Goal: Task Accomplishment & Management: Manage account settings

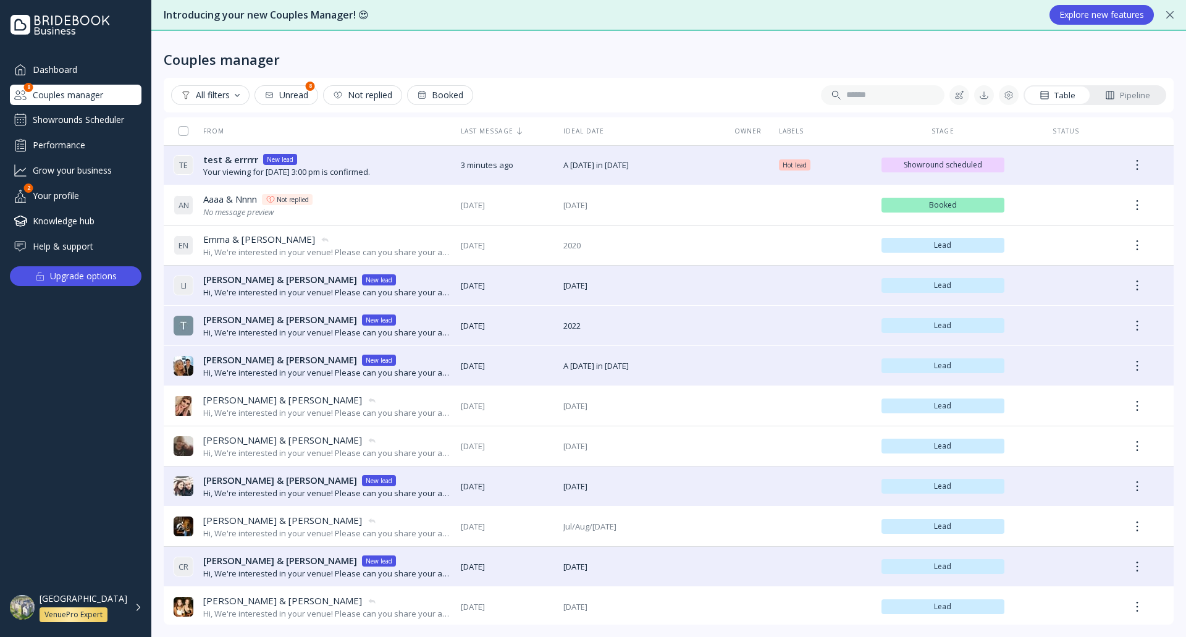
click at [135, 612] on div "[GEOGRAPHIC_DATA] VenuePro Expert" at bounding box center [91, 607] width 103 height 29
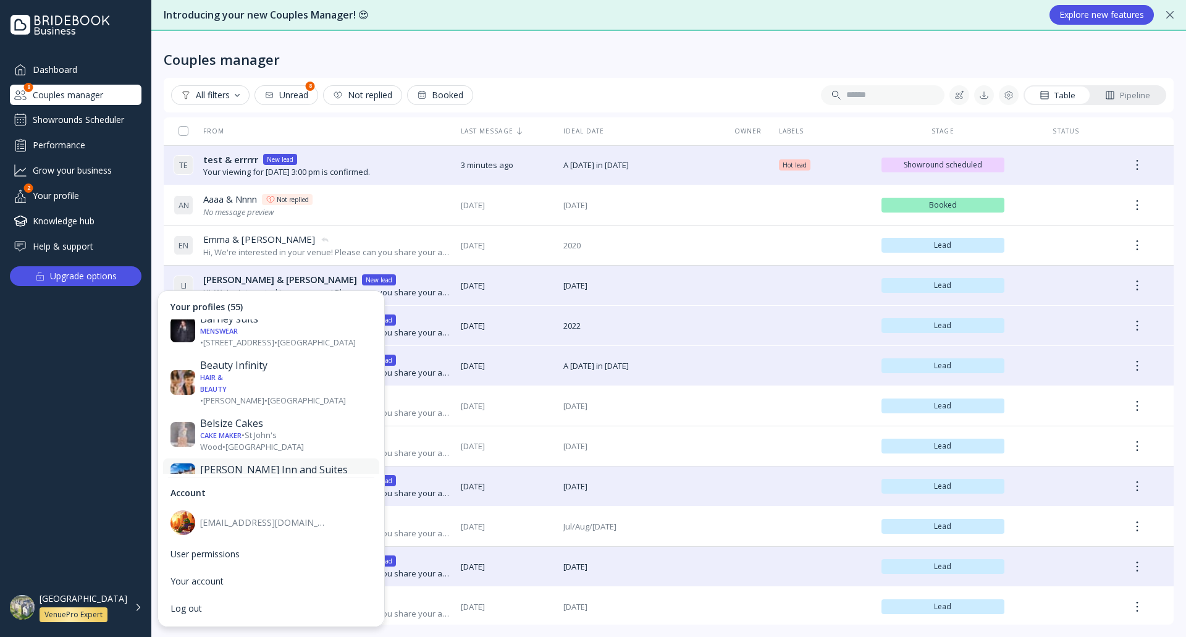
scroll to position [432, 0]
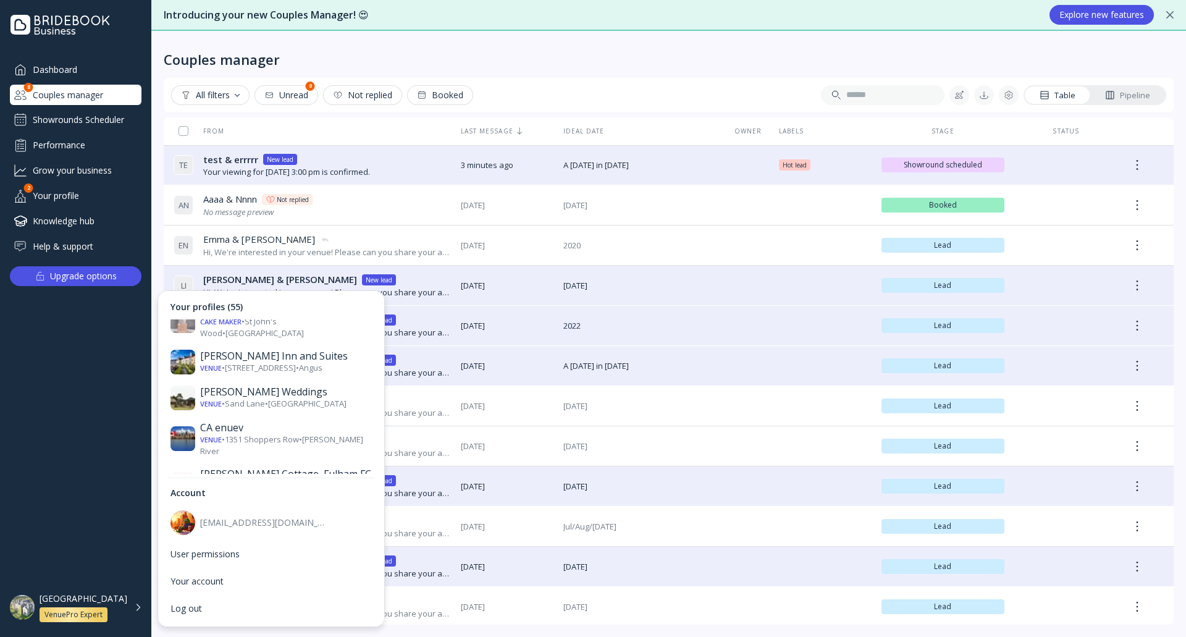
click at [266, 560] on div "[PERSON_NAME][GEOGRAPHIC_DATA]" at bounding box center [286, 572] width 172 height 25
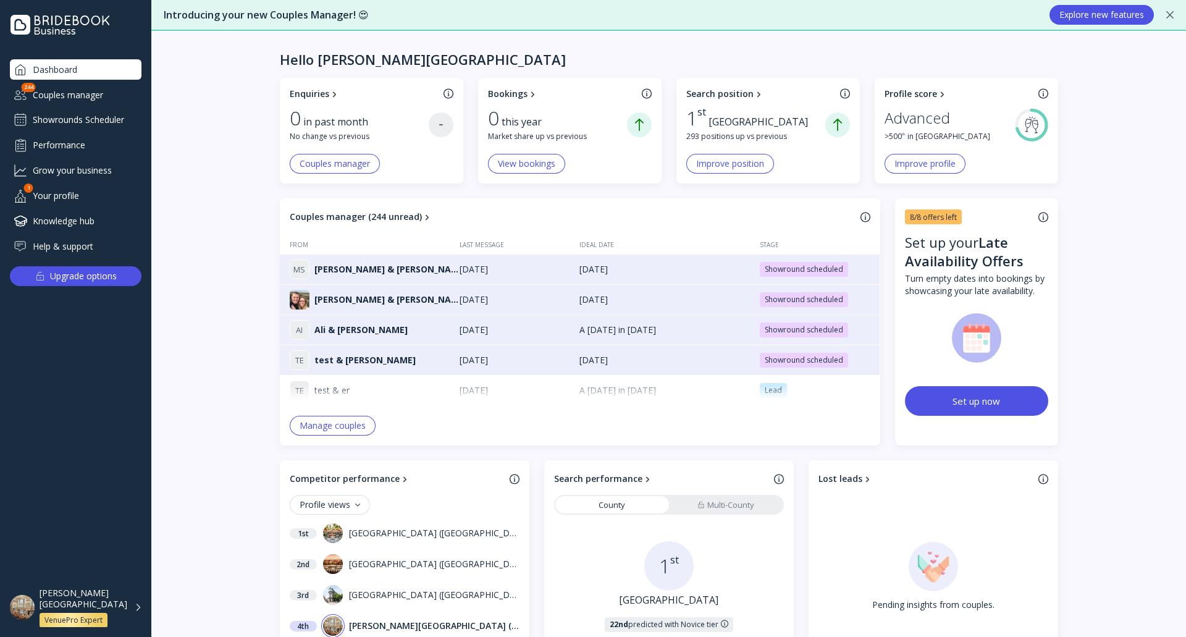
click at [125, 607] on div "[PERSON_NAME][GEOGRAPHIC_DATA] VenuePro Expert" at bounding box center [84, 608] width 88 height 40
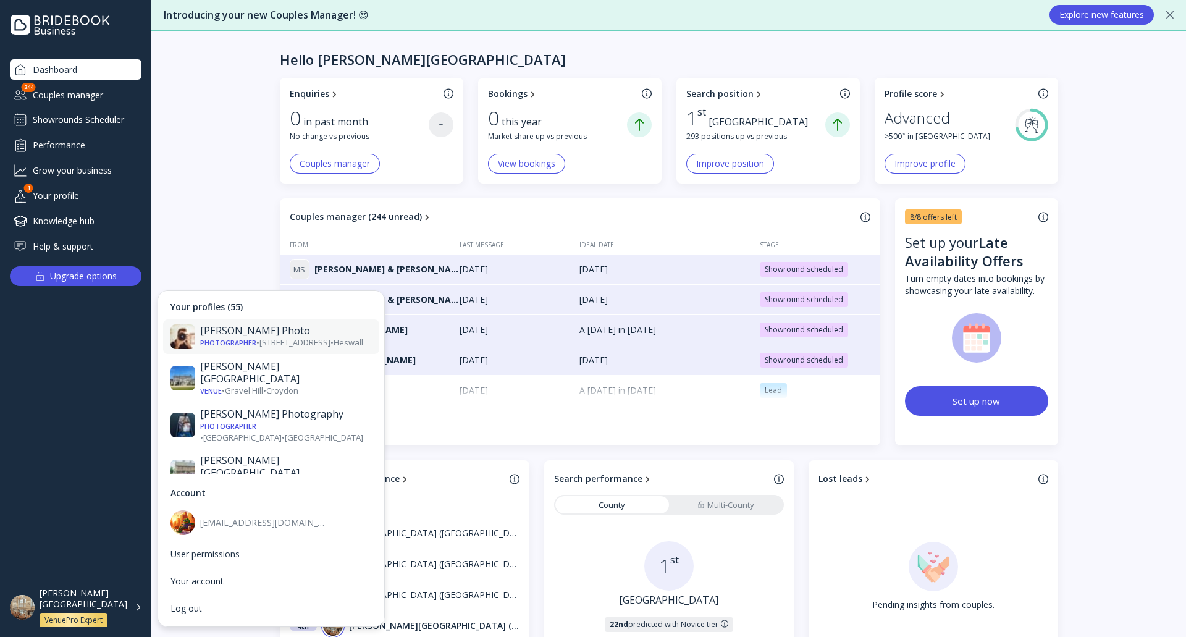
click at [259, 339] on div "Photographer • [STREET_ADDRESS] • [GEOGRAPHIC_DATA]" at bounding box center [286, 343] width 172 height 12
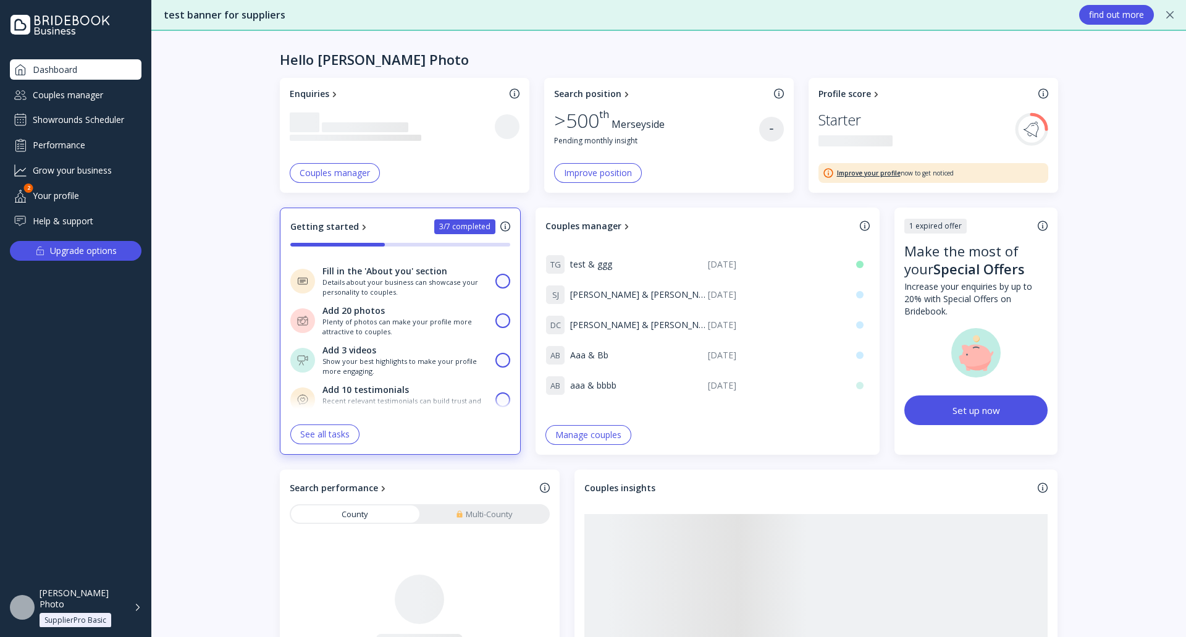
click at [114, 119] on div "Showrounds Scheduler" at bounding box center [76, 120] width 132 height 20
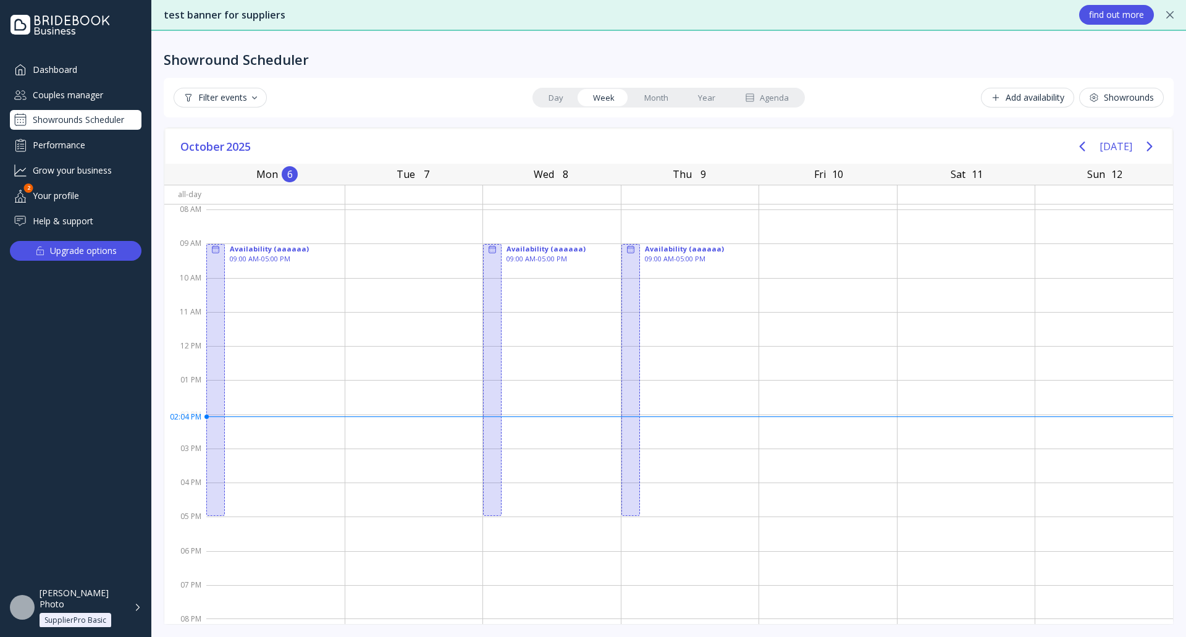
click at [137, 615] on div "[PERSON_NAME] Photo SupplierPro Basic" at bounding box center [91, 608] width 102 height 40
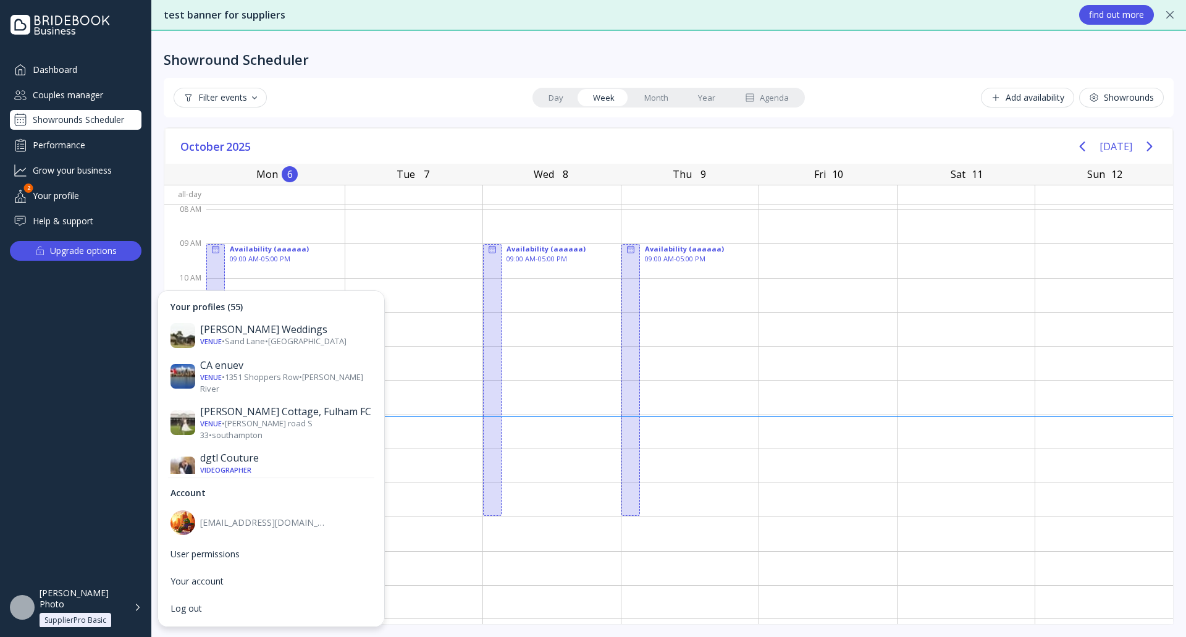
scroll to position [494, 0]
click at [263, 499] on div "[PERSON_NAME][GEOGRAPHIC_DATA]" at bounding box center [286, 511] width 172 height 25
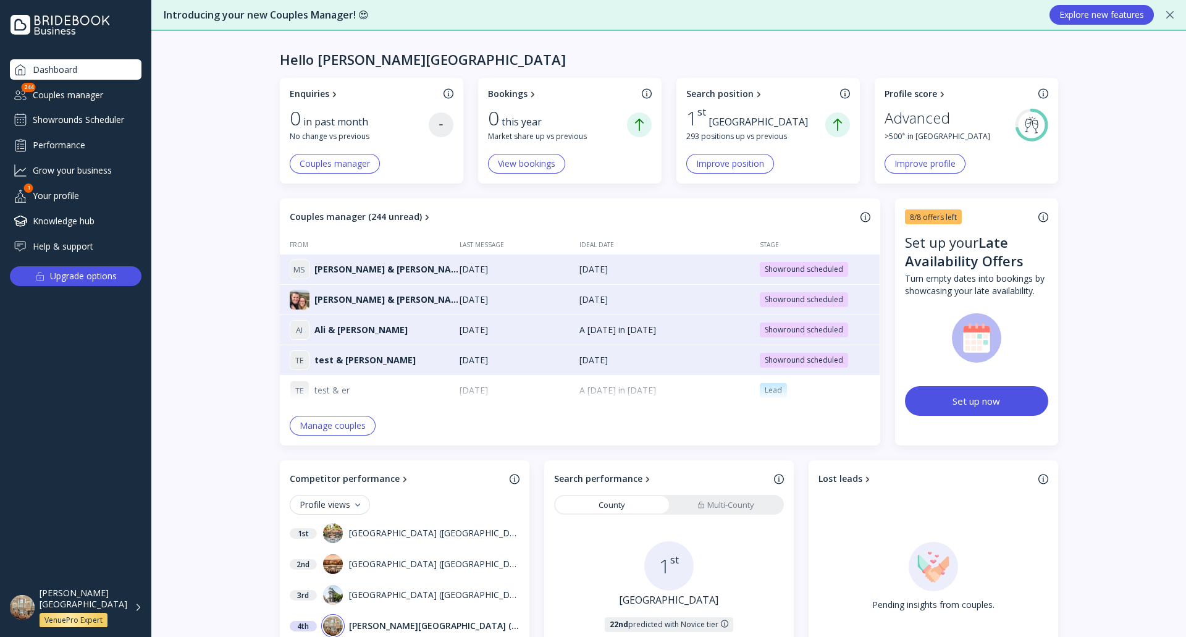
click at [112, 97] on div "Couples manager" at bounding box center [76, 95] width 132 height 20
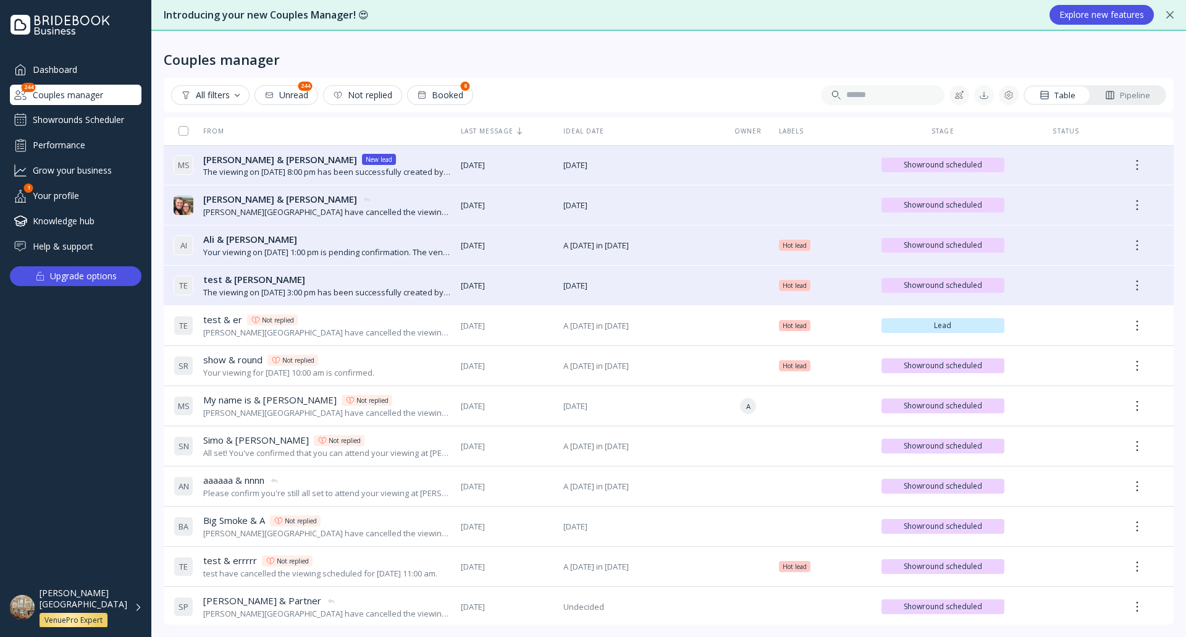
click at [109, 112] on div "Showrounds Scheduler" at bounding box center [76, 120] width 132 height 20
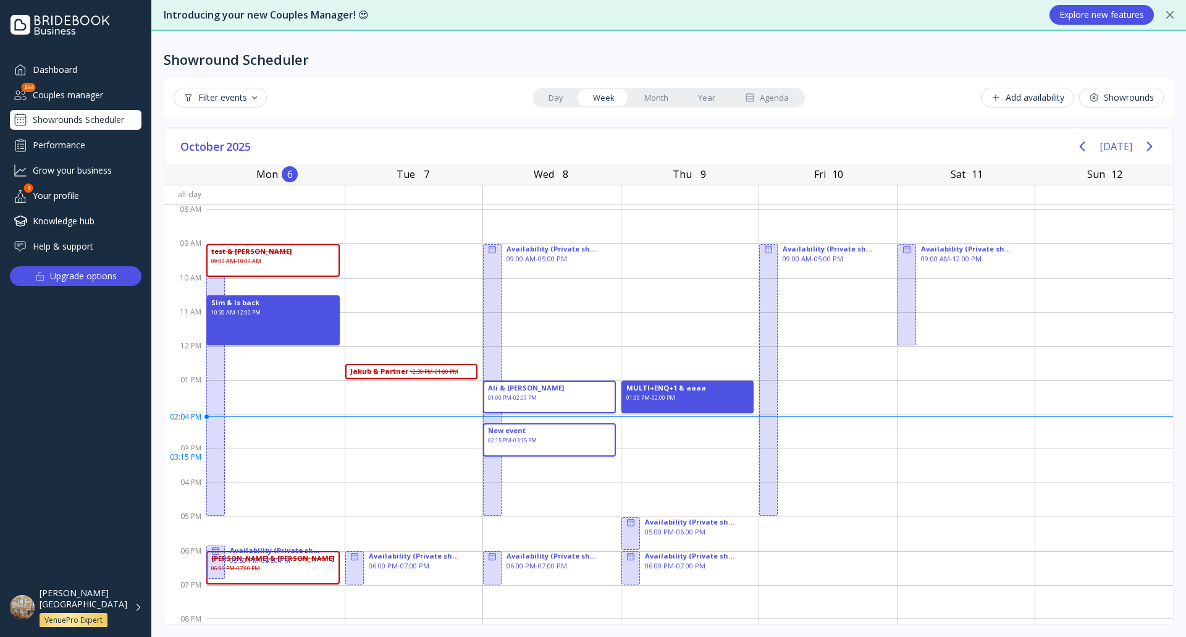
drag, startPoint x: 508, startPoint y: 431, endPoint x: 570, endPoint y: 460, distance: 68.0
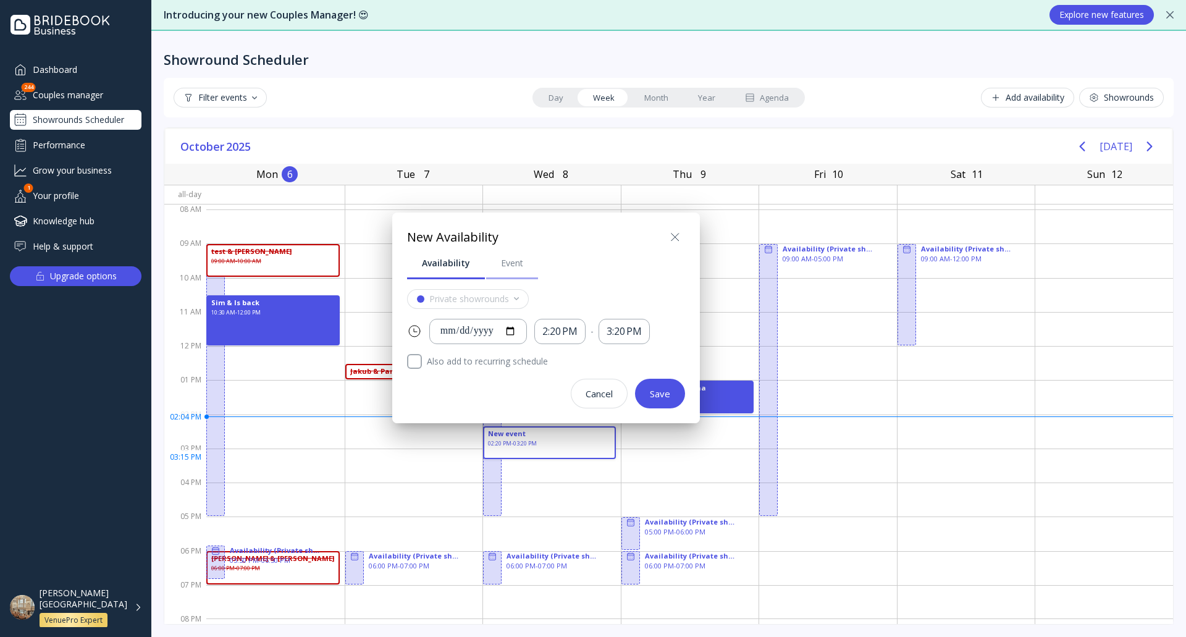
click at [510, 267] on div "Event" at bounding box center [512, 263] width 22 height 12
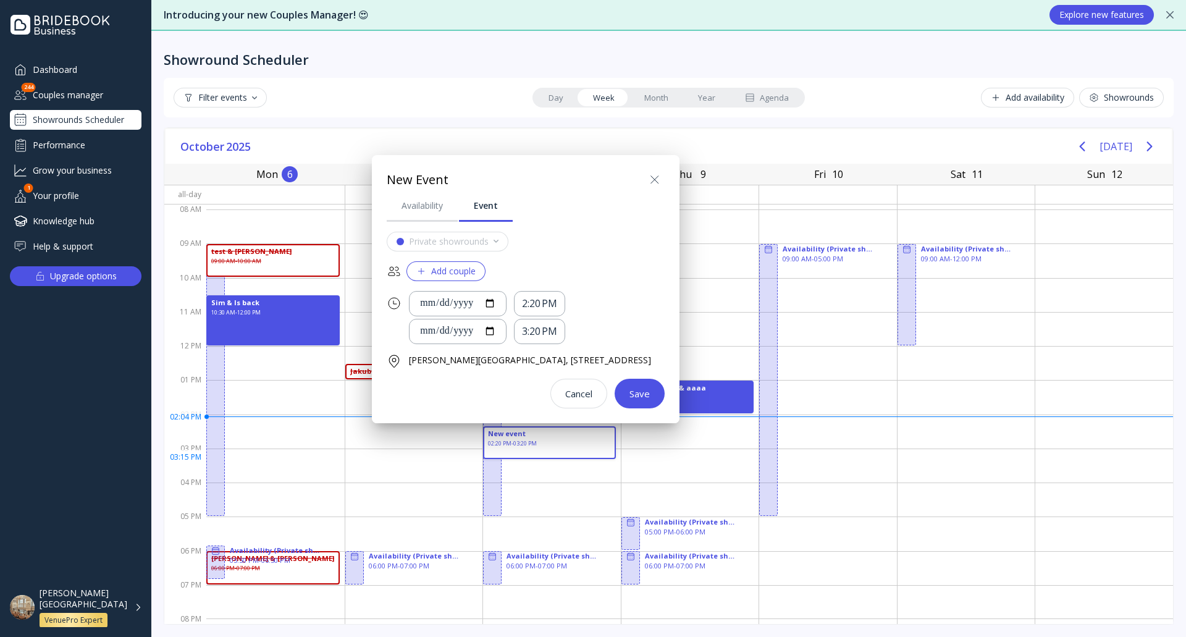
click at [462, 266] on div "Add couple" at bounding box center [445, 271] width 59 height 10
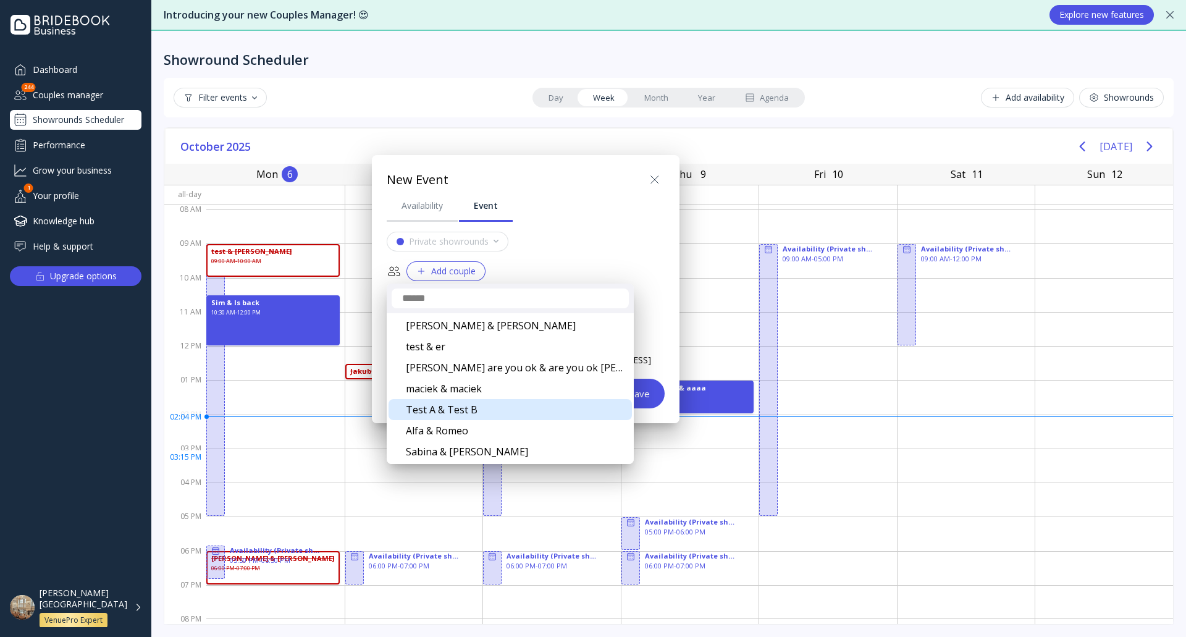
click at [510, 411] on div "Test A & Test B" at bounding box center [510, 409] width 243 height 21
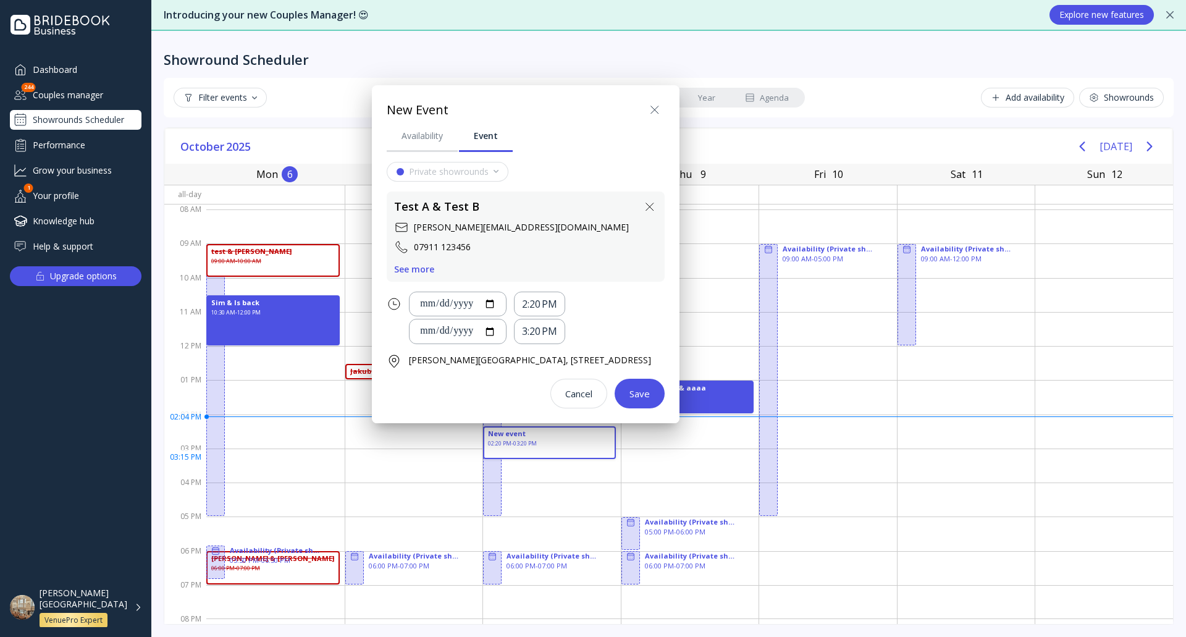
click at [657, 210] on icon at bounding box center [650, 207] width 15 height 15
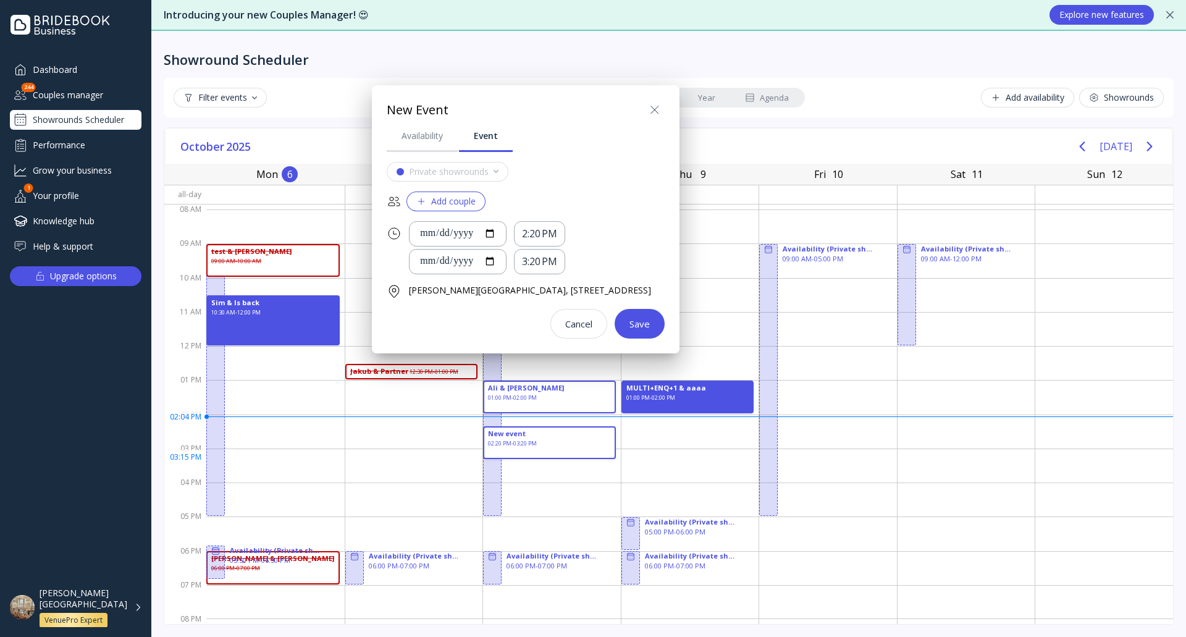
click at [478, 200] on button "Add couple" at bounding box center [446, 202] width 79 height 20
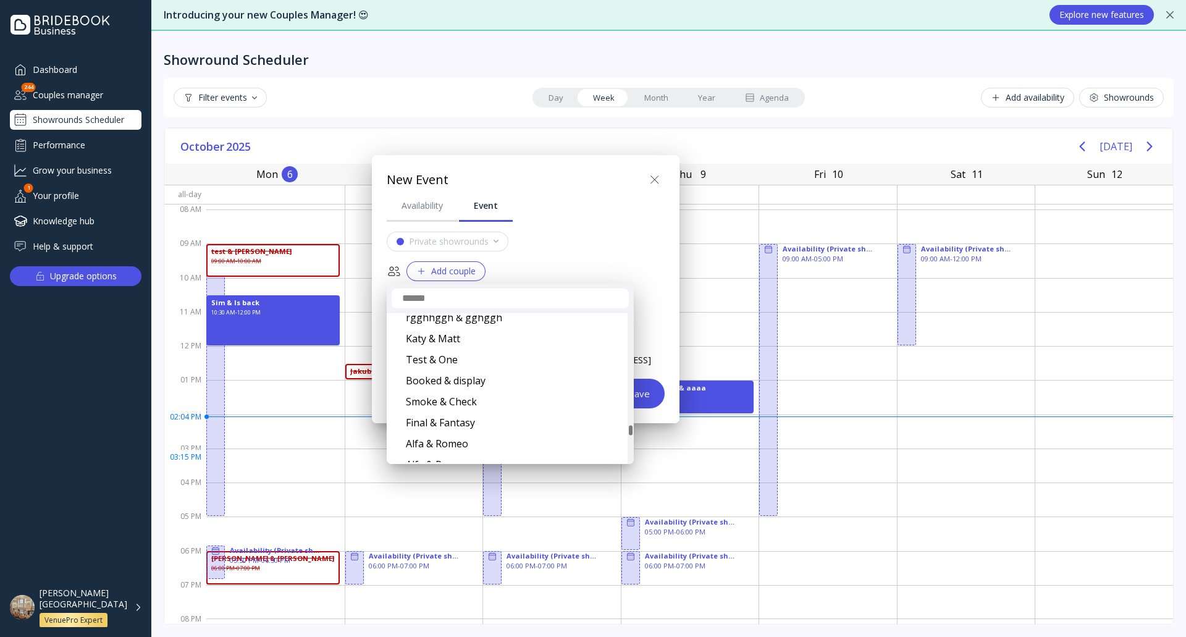
drag, startPoint x: 630, startPoint y: 319, endPoint x: 628, endPoint y: 439, distance: 119.2
click at [628, 439] on div at bounding box center [631, 388] width 6 height 151
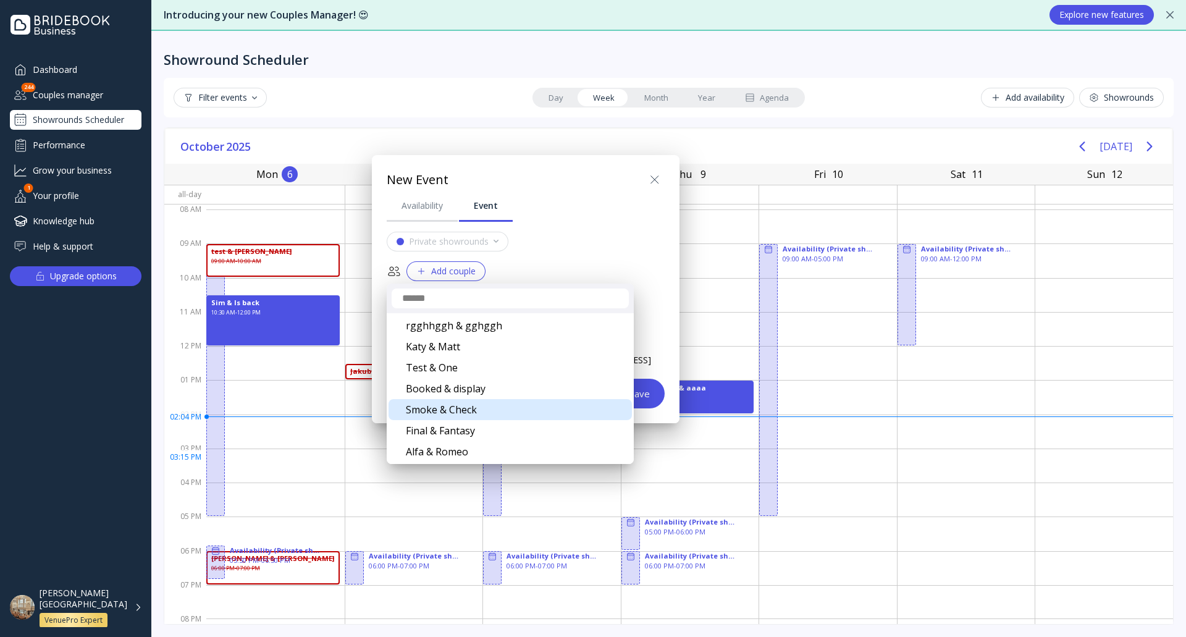
click at [530, 405] on div "Smoke & Check" at bounding box center [510, 409] width 243 height 21
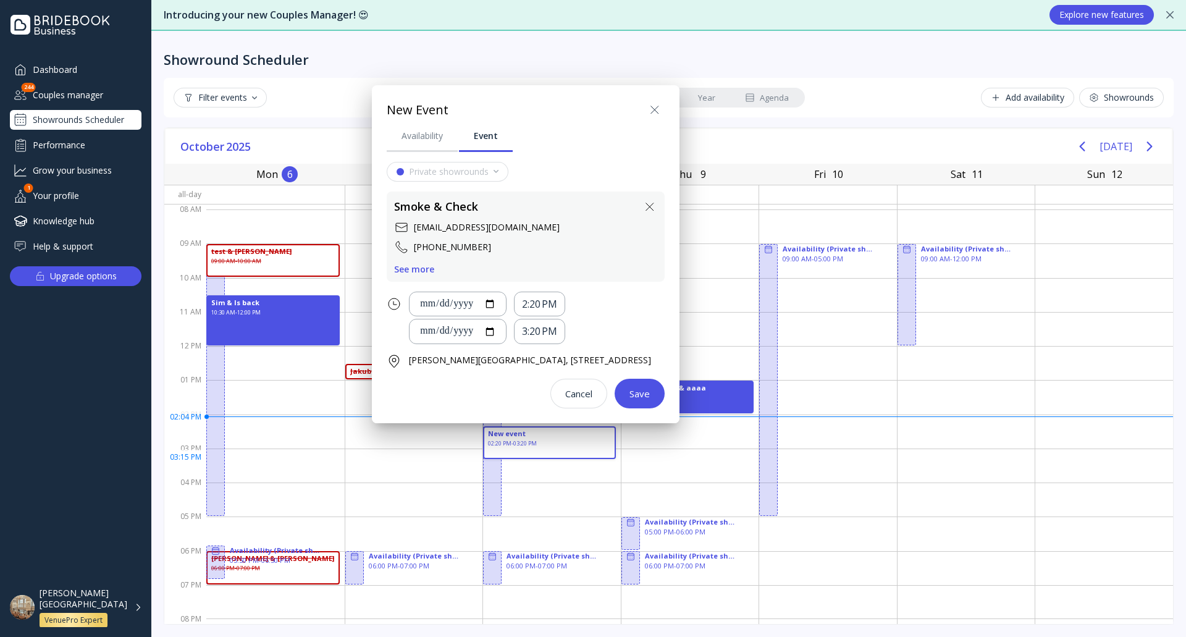
click at [665, 402] on button "Save" at bounding box center [640, 394] width 50 height 30
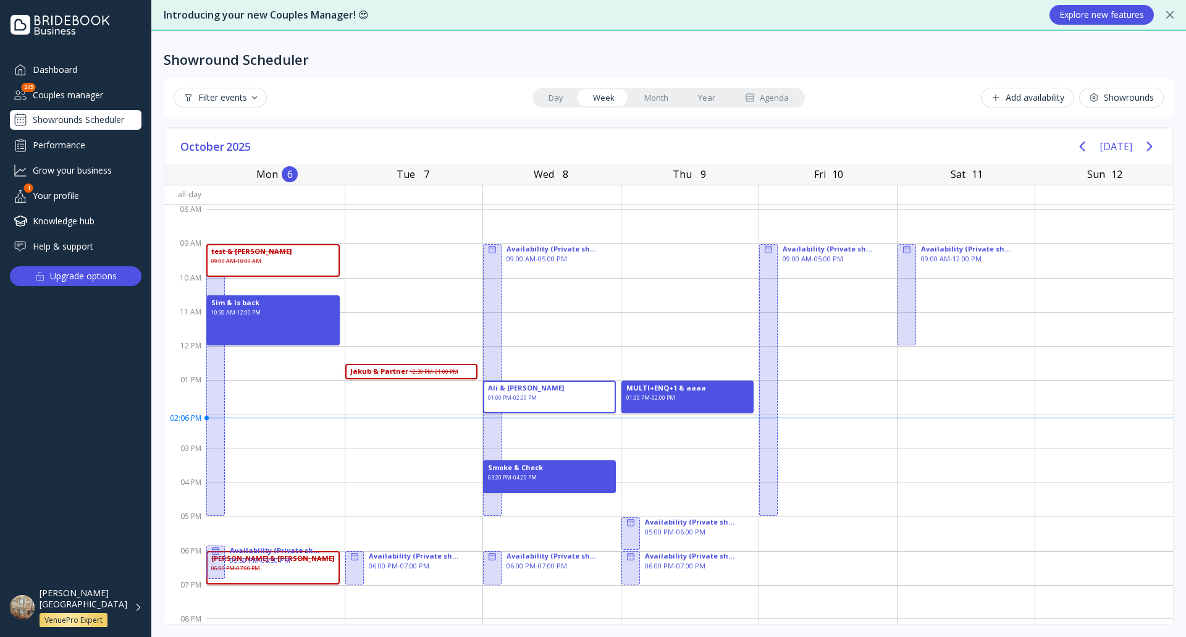
click at [78, 195] on div "Your profile" at bounding box center [76, 195] width 132 height 20
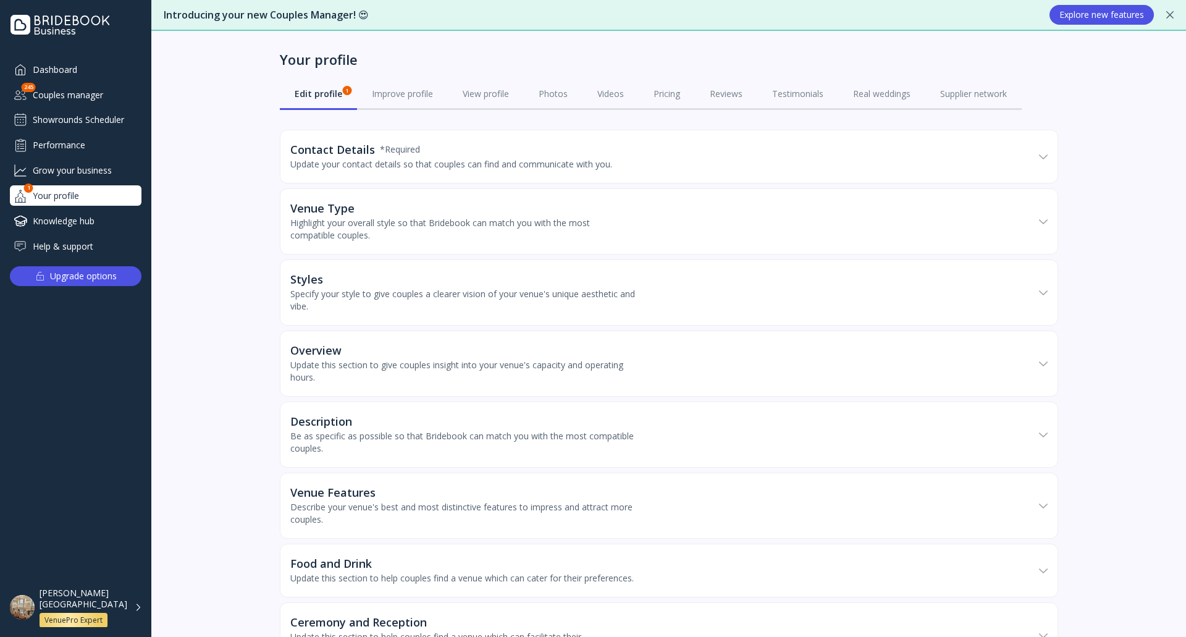
click at [398, 139] on div "Contact Details * Required Update your contact details so that couples can find…" at bounding box center [662, 157] width 744 height 52
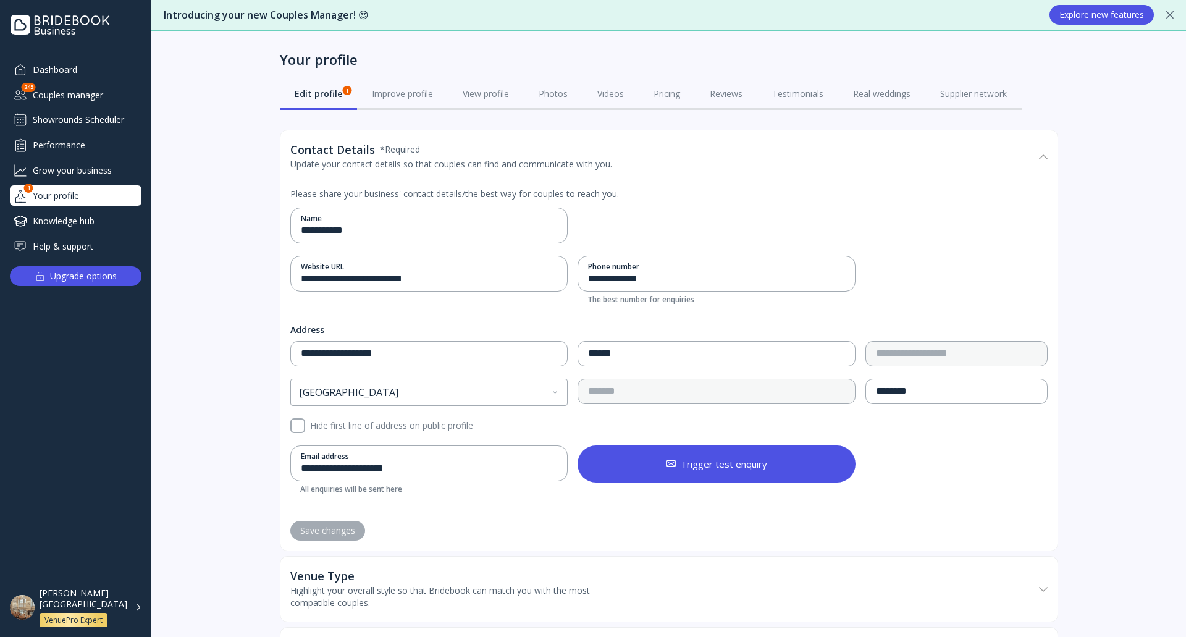
click at [398, 139] on div "Contact Details * Required Update your contact details so that couples can find…" at bounding box center [662, 157] width 744 height 52
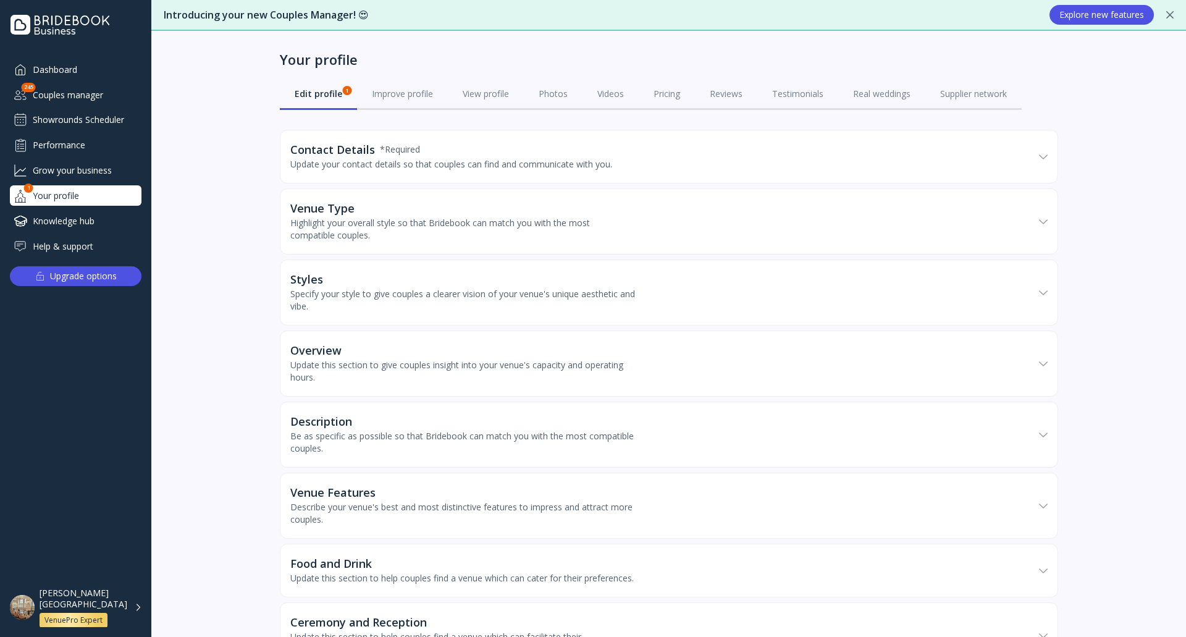
click at [86, 64] on div "Dashboard" at bounding box center [76, 69] width 132 height 20
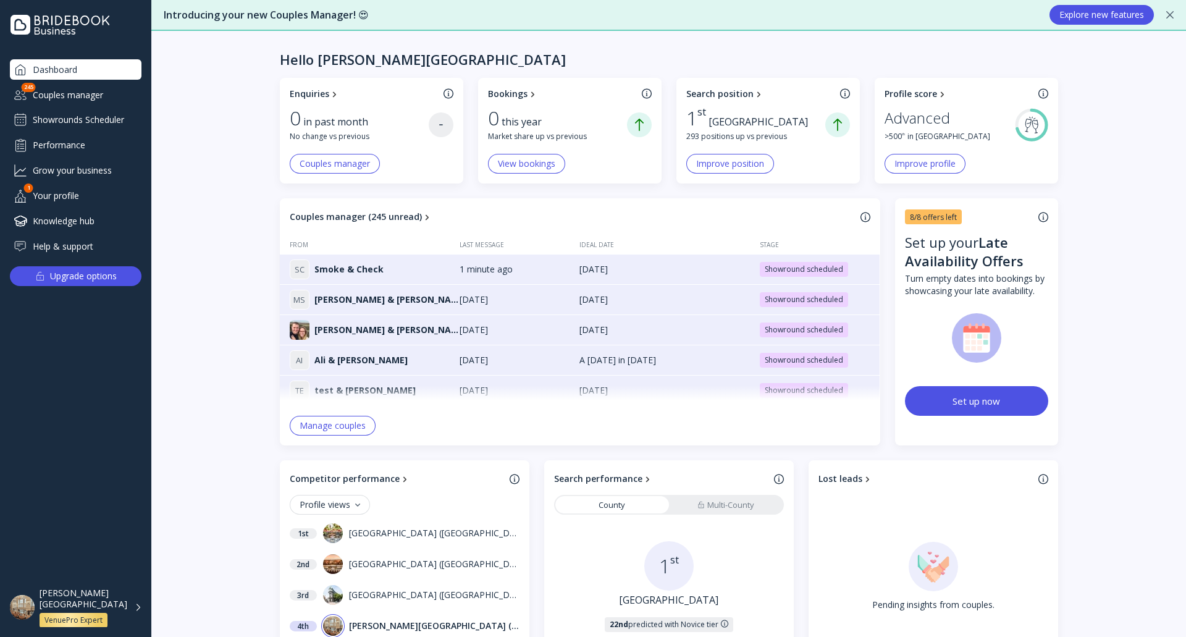
click at [101, 91] on div "Couples manager" at bounding box center [76, 95] width 132 height 20
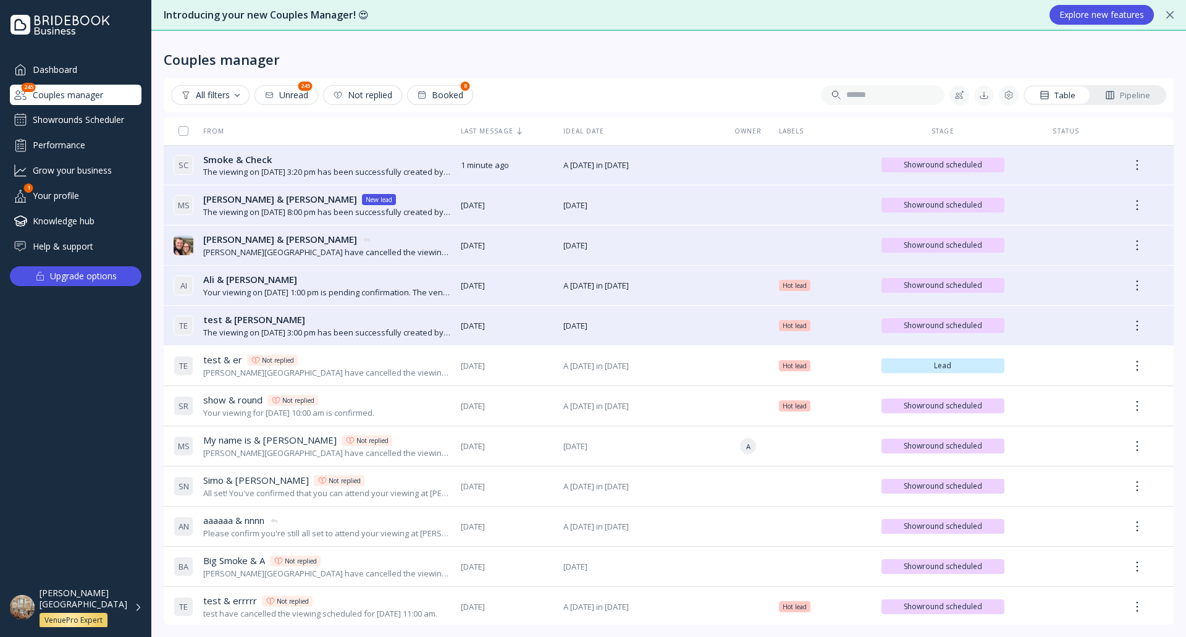
click at [101, 115] on div "Showrounds Scheduler" at bounding box center [76, 120] width 132 height 20
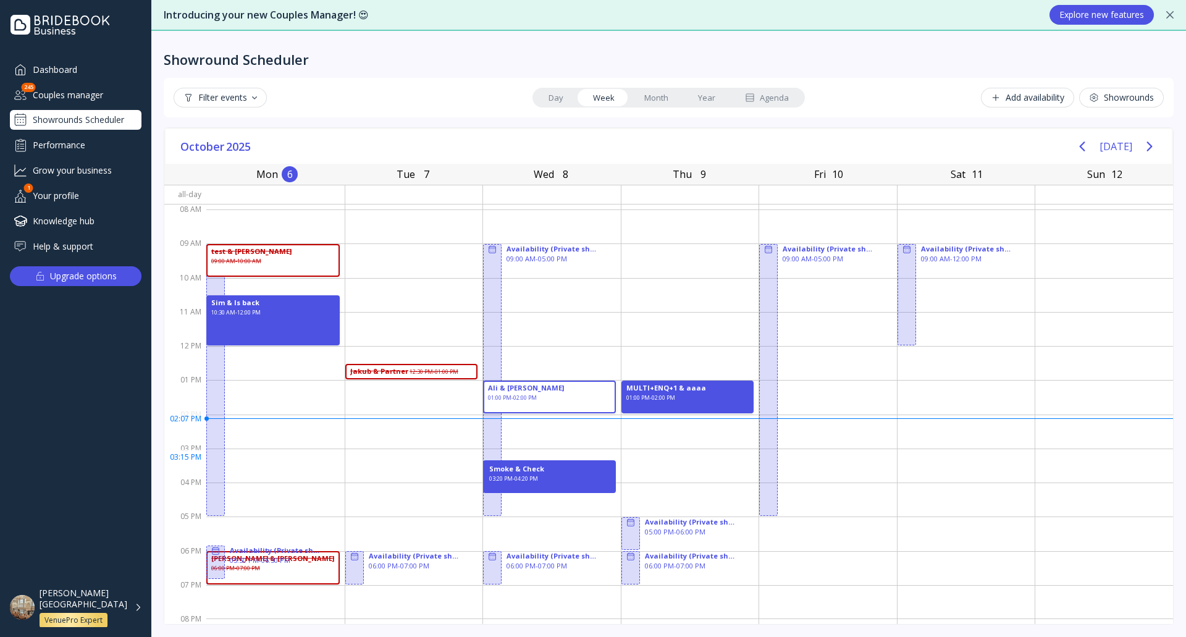
click at [564, 465] on div "Smoke & Check 03:20 PM - 04:20 PM" at bounding box center [549, 476] width 133 height 33
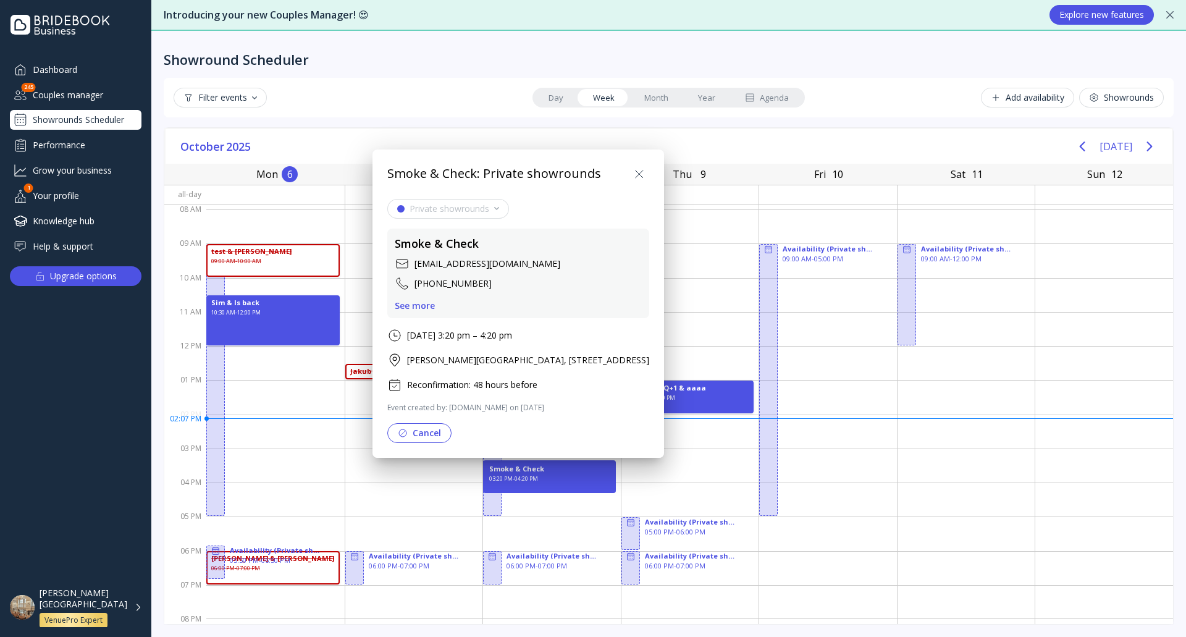
click at [431, 431] on button "Cancel" at bounding box center [419, 433] width 64 height 20
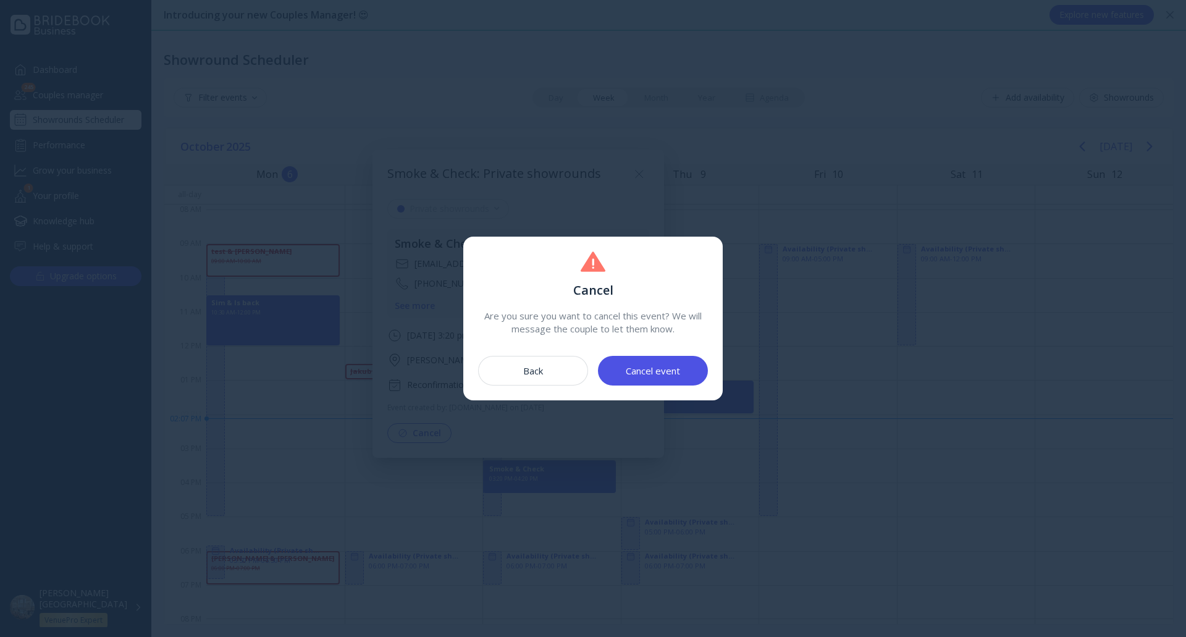
click at [687, 369] on button "Cancel event" at bounding box center [653, 371] width 110 height 30
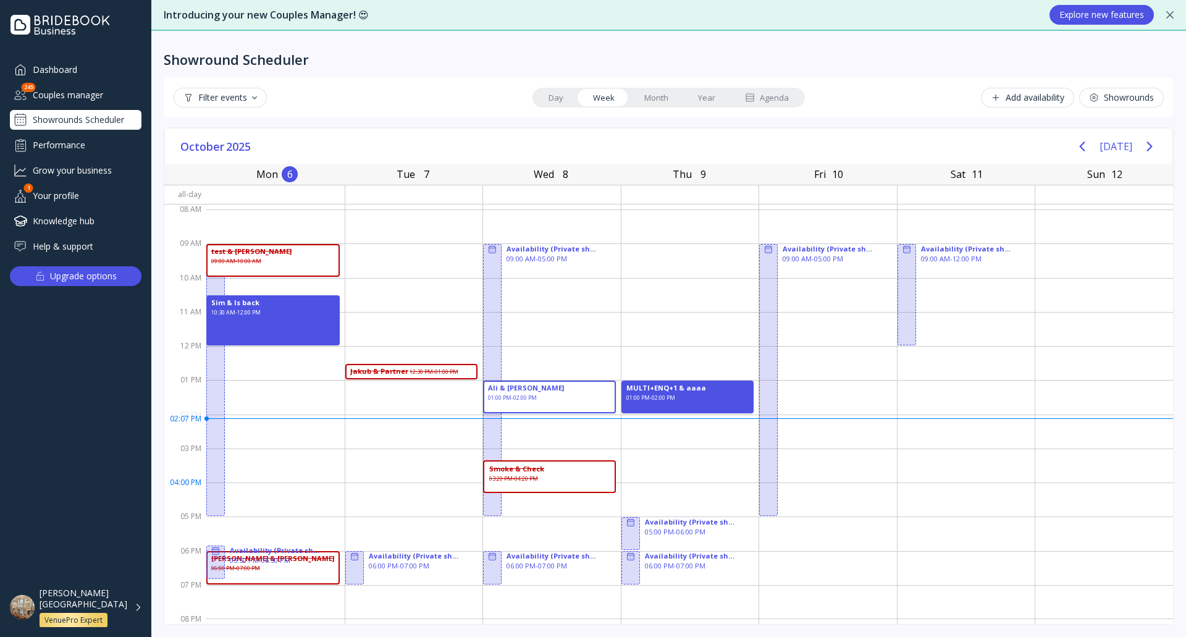
click at [570, 486] on div "Smoke & Check 03:20 PM - 04:20 PM" at bounding box center [549, 476] width 133 height 33
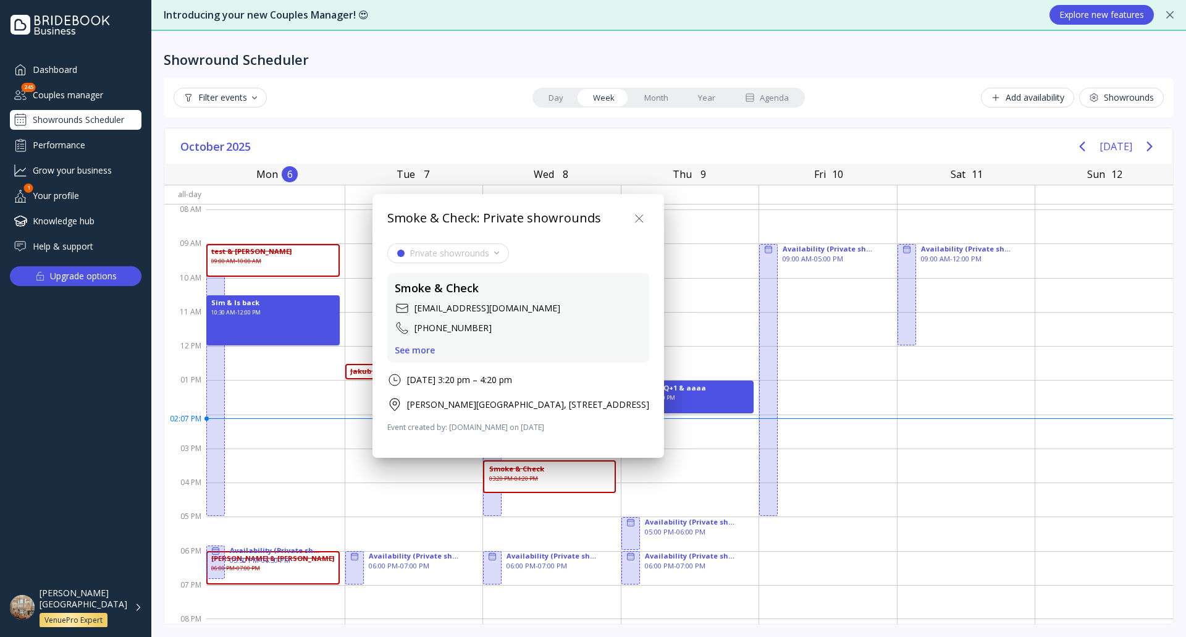
click at [415, 345] on div "See more" at bounding box center [415, 350] width 40 height 10
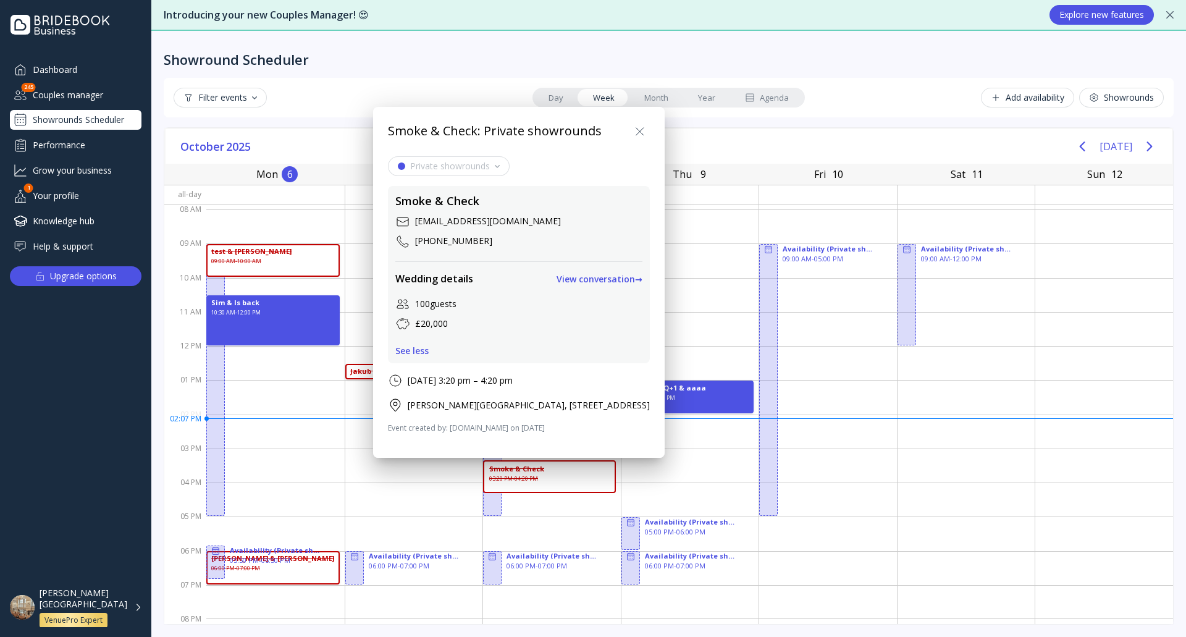
click at [643, 275] on div "View conversation →" at bounding box center [600, 279] width 86 height 10
